Goal: Information Seeking & Learning: Find specific page/section

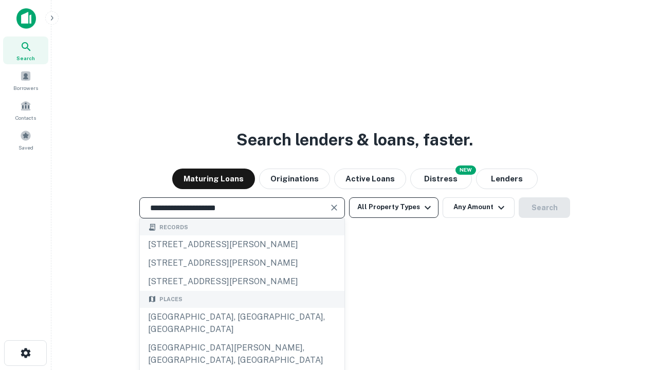
click at [242, 339] on div "[GEOGRAPHIC_DATA], [GEOGRAPHIC_DATA], [GEOGRAPHIC_DATA]" at bounding box center [242, 323] width 205 height 31
click at [394, 207] on button "All Property Types" at bounding box center [393, 207] width 89 height 21
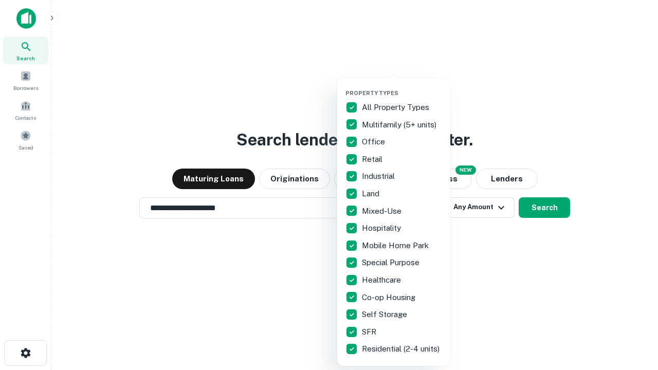
type input "**********"
click at [402, 86] on button "button" at bounding box center [402, 86] width 113 height 1
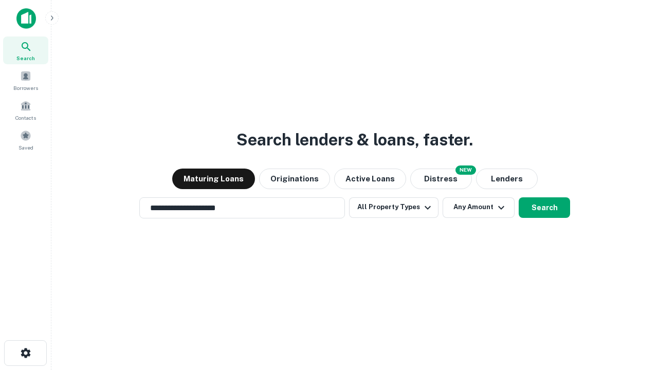
scroll to position [6, 124]
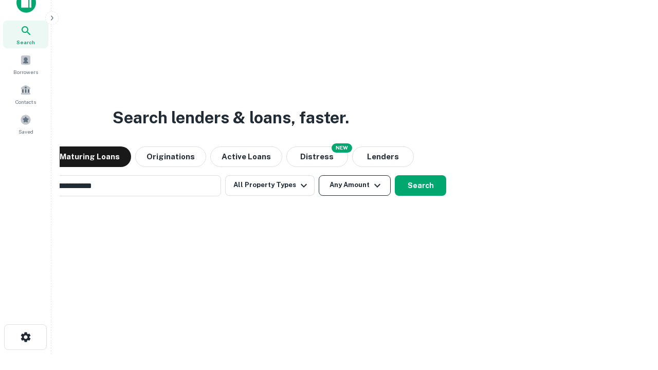
click at [319, 175] on button "Any Amount" at bounding box center [355, 185] width 72 height 21
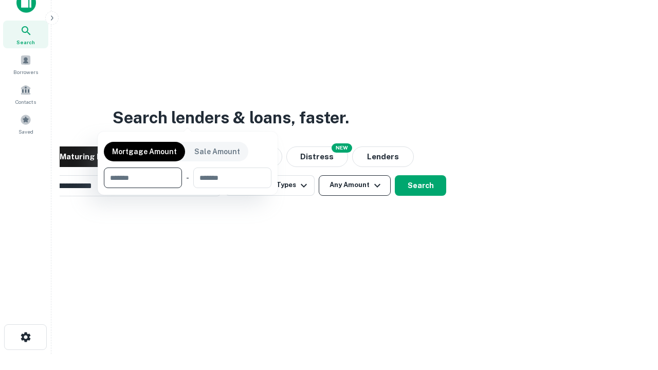
scroll to position [16, 0]
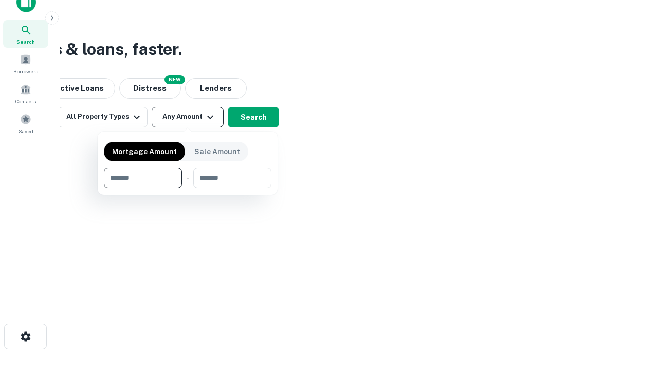
type input "*******"
click at [188, 188] on button "button" at bounding box center [188, 188] width 168 height 1
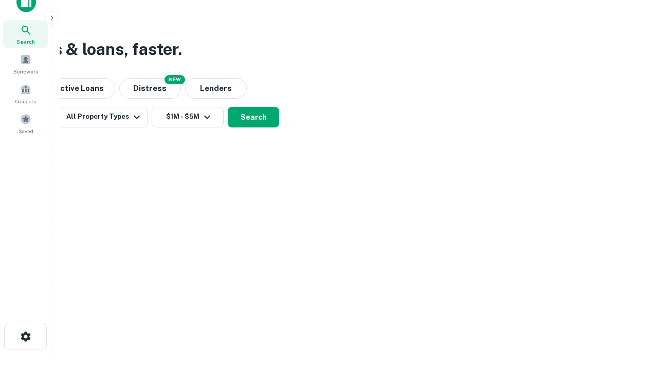
scroll to position [16, 0]
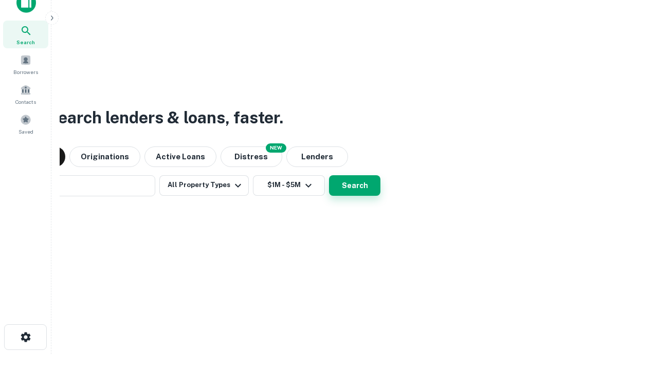
click at [329, 175] on button "Search" at bounding box center [354, 185] width 51 height 21
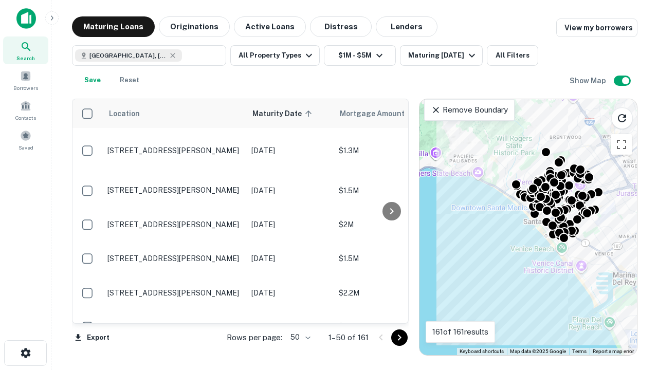
click at [299, 337] on body "Search Borrowers Contacts Saved Maturing Loans Originations Active Loans Distre…" at bounding box center [329, 185] width 658 height 370
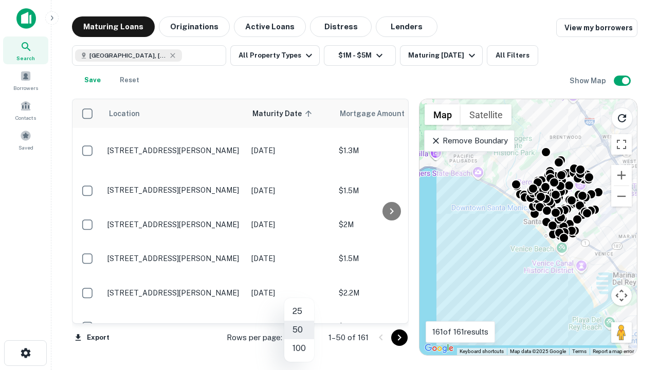
click at [299, 312] on li "25" at bounding box center [299, 311] width 30 height 19
